Goal: Task Accomplishment & Management: Manage account settings

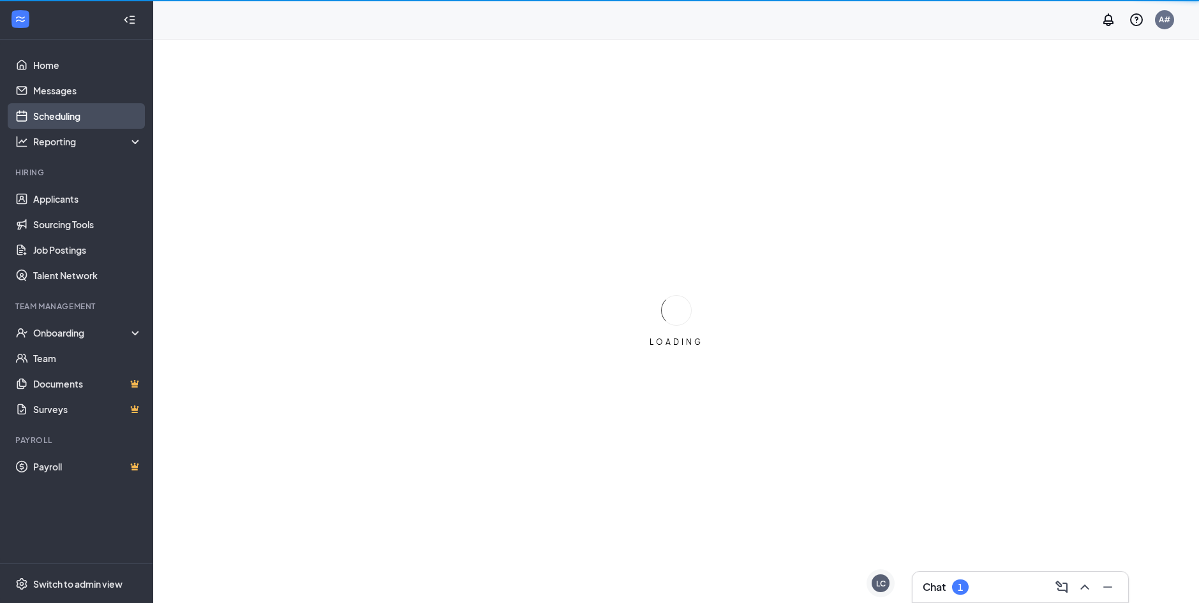
click at [65, 113] on link "Scheduling" at bounding box center [87, 116] width 109 height 26
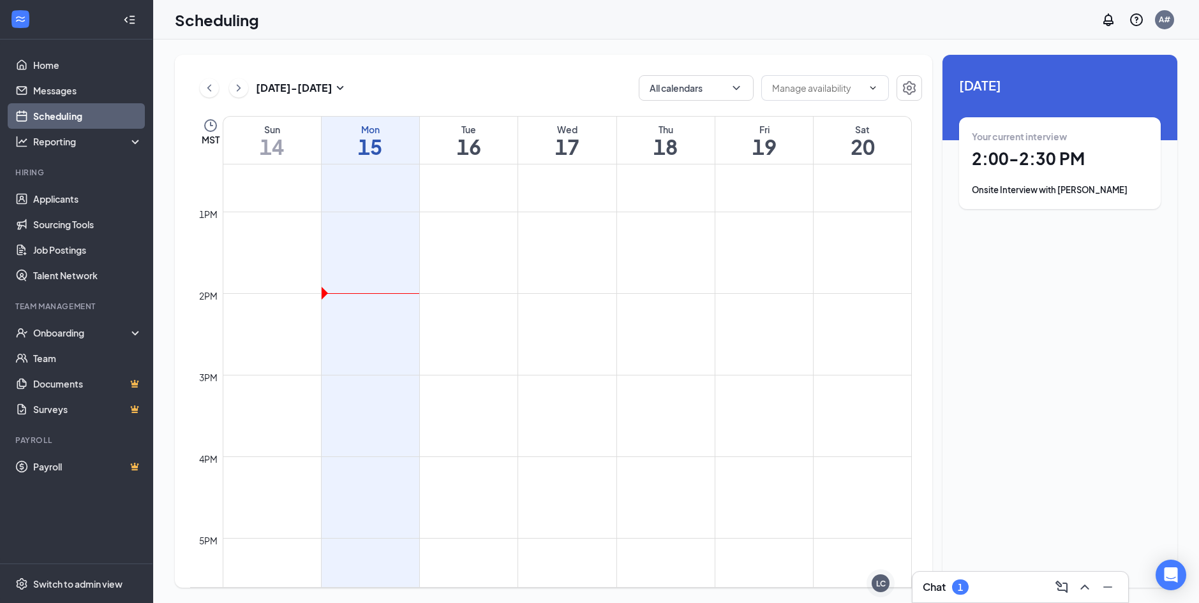
scroll to position [1011, 0]
click at [543, 397] on div at bounding box center [566, 419] width 94 height 245
click at [612, 403] on div at bounding box center [566, 419] width 94 height 245
drag, startPoint x: 630, startPoint y: 401, endPoint x: 630, endPoint y: 430, distance: 29.3
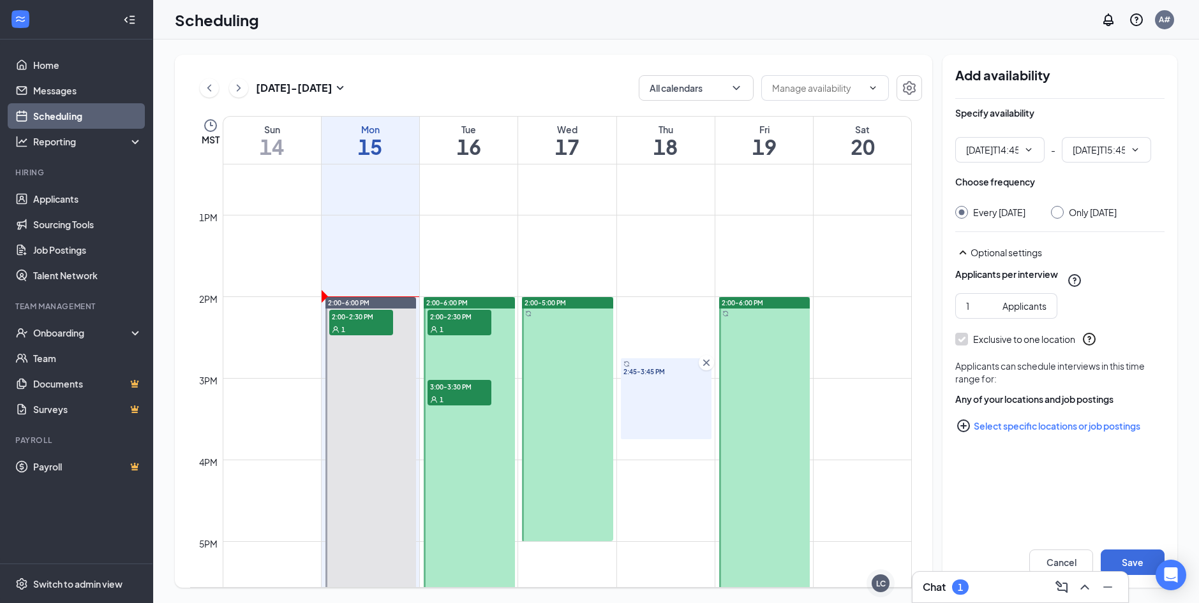
type input "02:45 PM"
type input "03:45 PM"
click at [704, 365] on icon "Cross" at bounding box center [706, 363] width 6 height 6
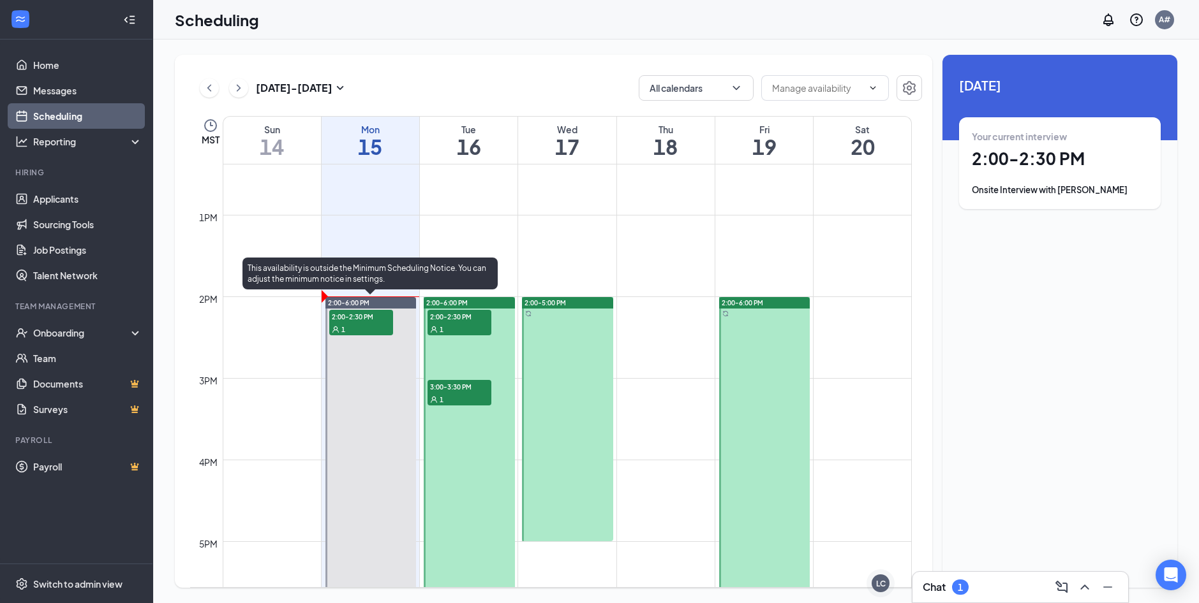
click at [384, 316] on span "2:00-2:30 PM" at bounding box center [361, 316] width 64 height 13
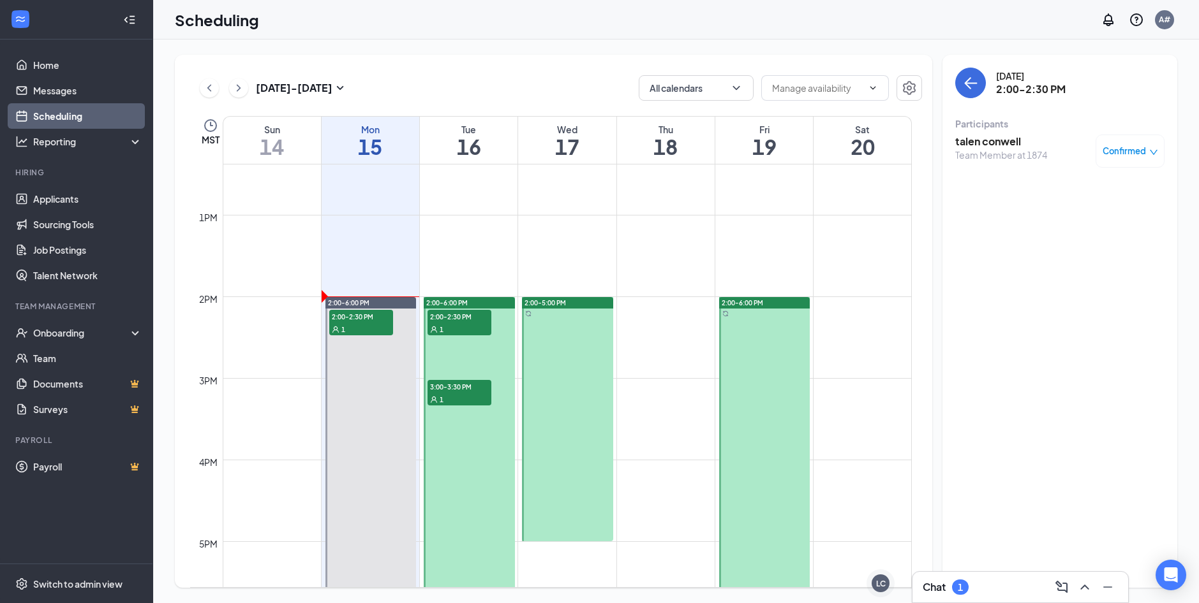
click at [973, 144] on h3 "talen conwell" at bounding box center [1001, 142] width 92 height 14
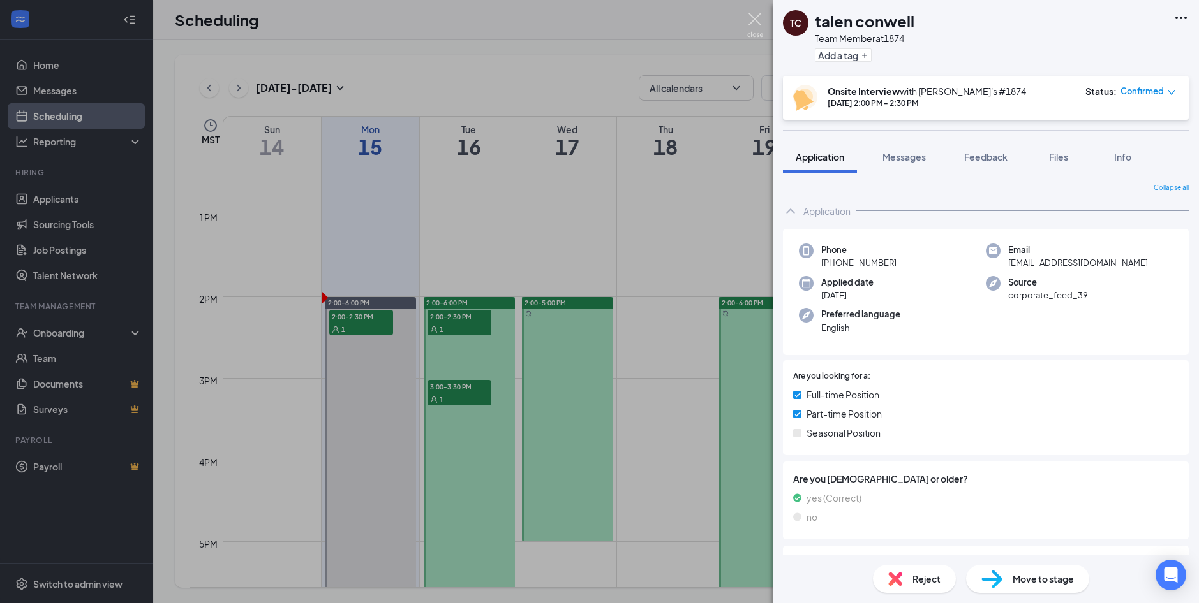
click at [753, 19] on img at bounding box center [755, 25] width 16 height 25
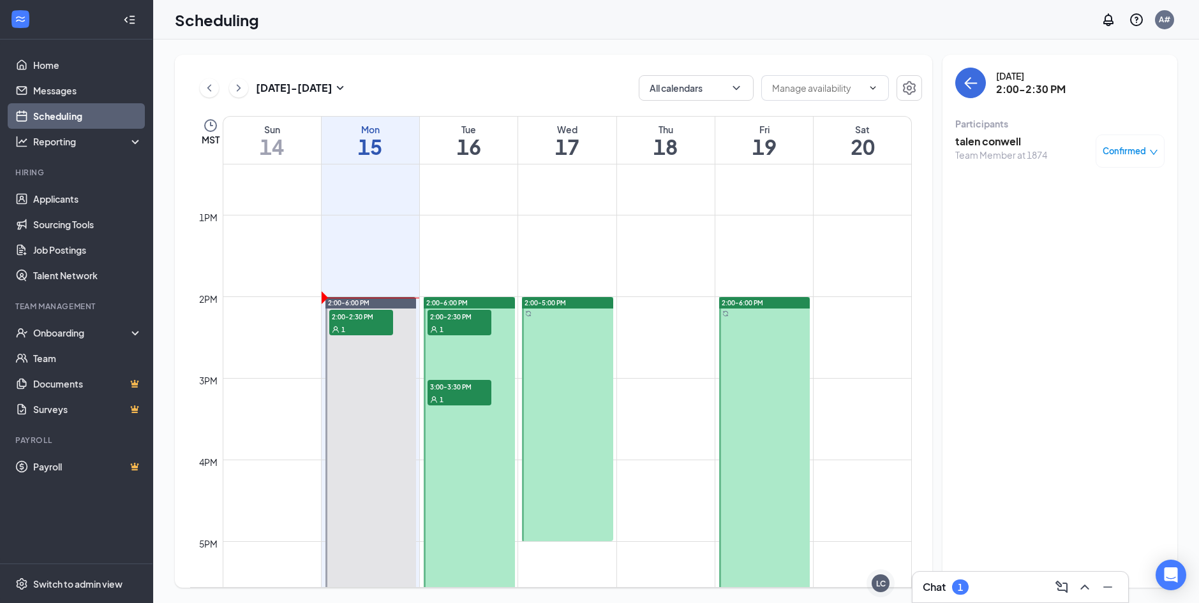
click at [728, 31] on div "Scheduling A#" at bounding box center [675, 20] width 1045 height 40
click at [949, 584] on div "Chat 1" at bounding box center [945, 587] width 46 height 15
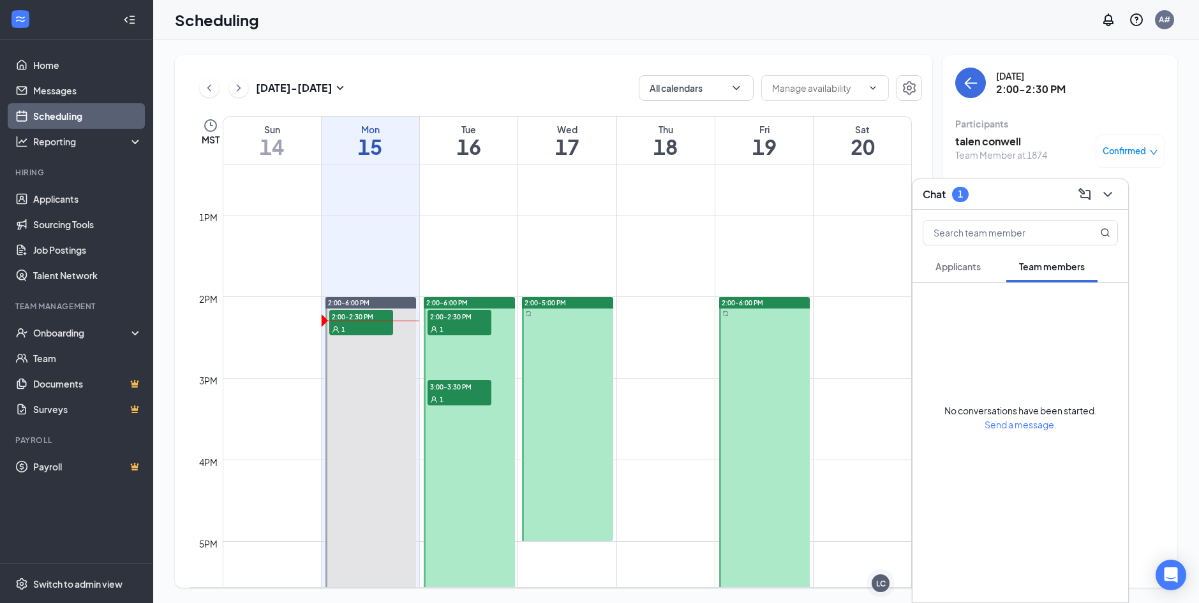
click at [974, 272] on span "Applicants" at bounding box center [957, 266] width 45 height 11
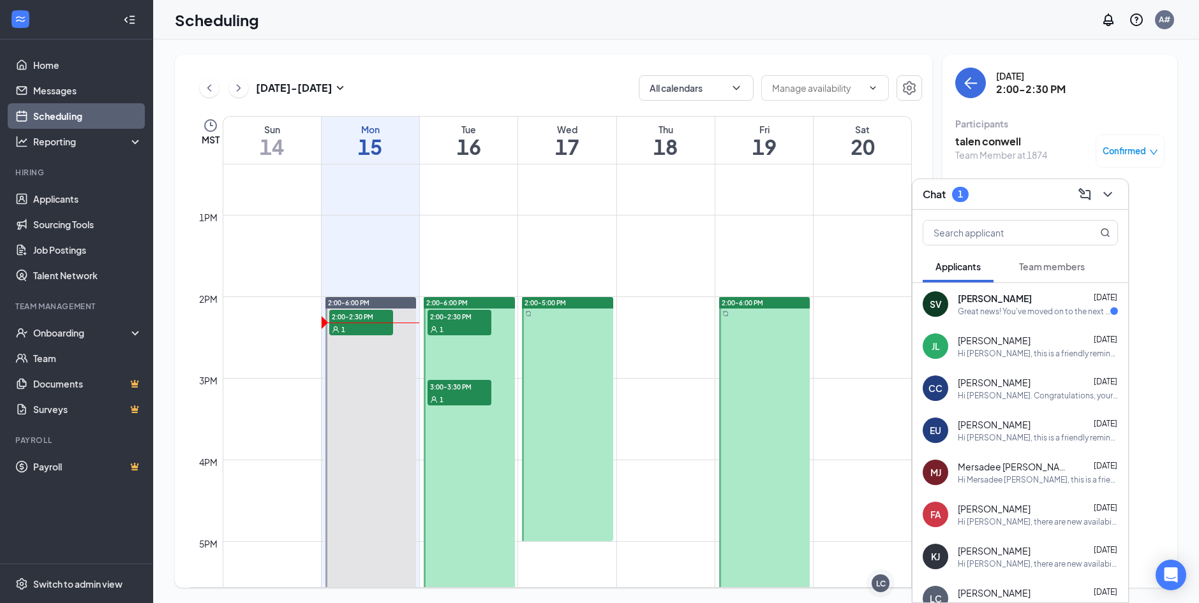
click at [1000, 301] on span "[PERSON_NAME]" at bounding box center [994, 298] width 74 height 13
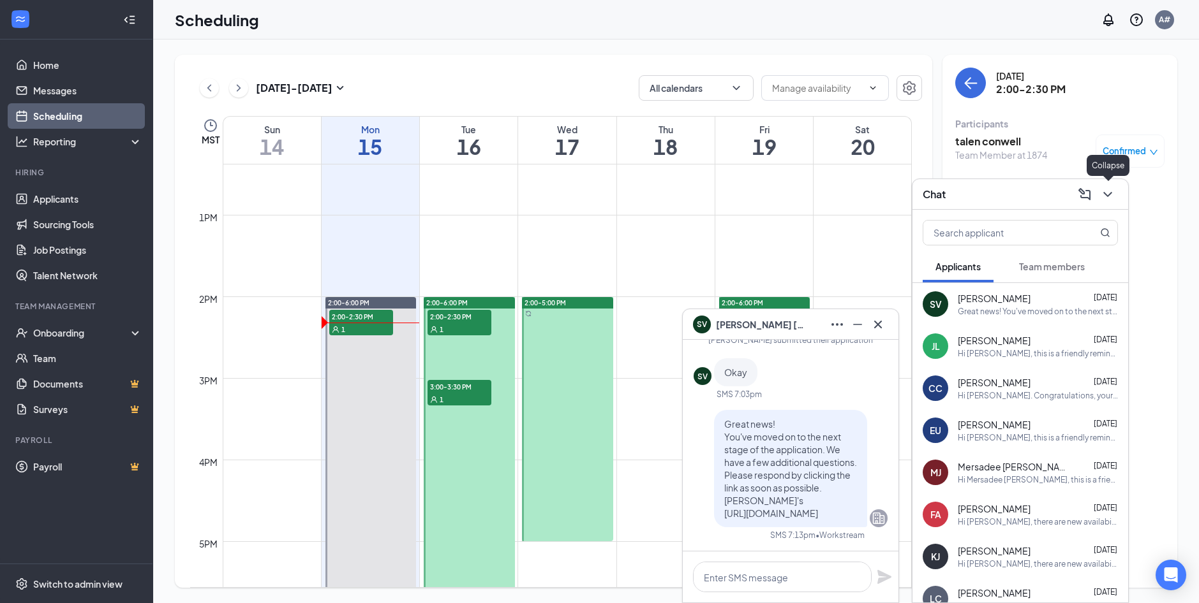
click at [1104, 195] on icon "ChevronDown" at bounding box center [1107, 194] width 15 height 15
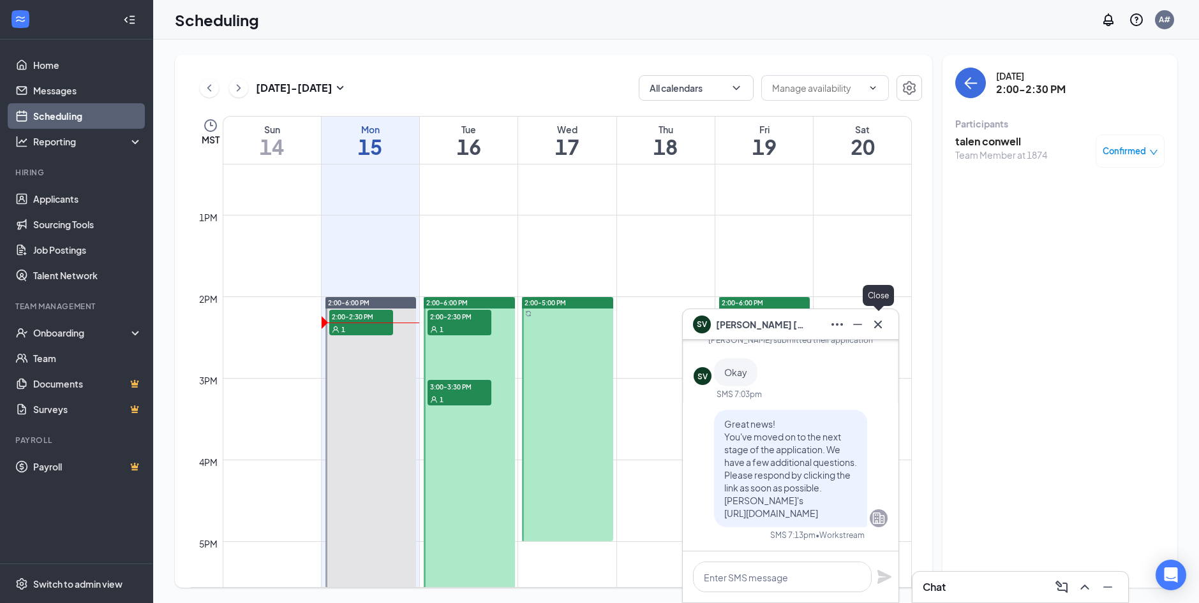
click at [878, 318] on icon "Cross" at bounding box center [877, 324] width 15 height 15
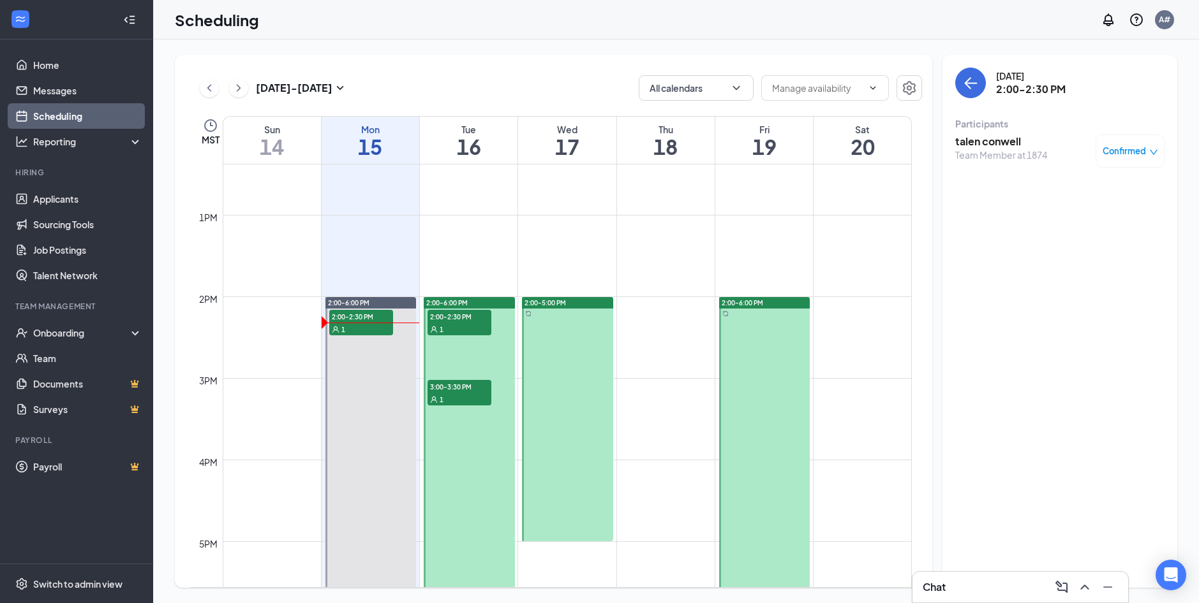
click at [464, 328] on div "1" at bounding box center [459, 329] width 64 height 13
click at [462, 387] on span "3:00-3:30 PM" at bounding box center [459, 386] width 64 height 13
